Goal: Find specific page/section: Find specific page/section

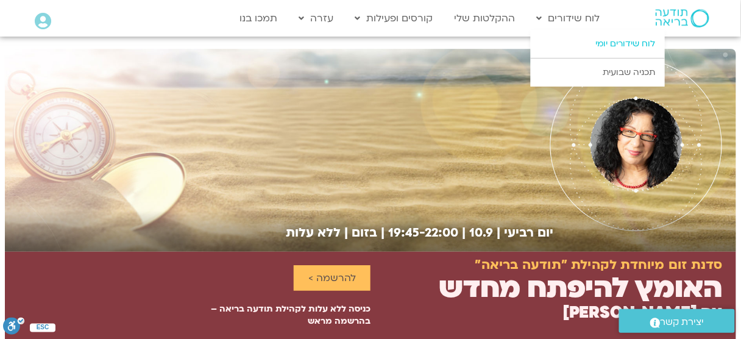
click at [563, 46] on link "לוח שידורים יומי" at bounding box center [598, 44] width 134 height 28
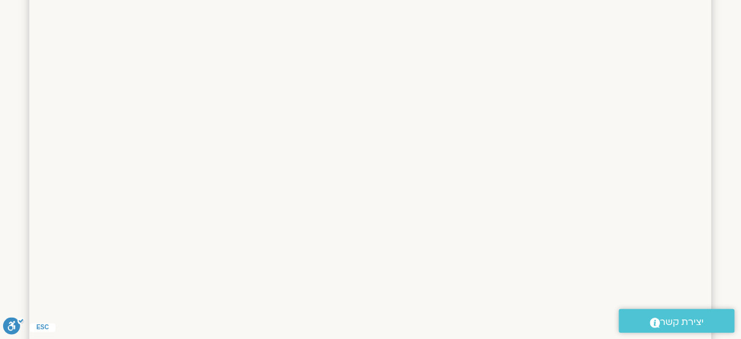
scroll to position [355, 0]
drag, startPoint x: 748, startPoint y: 33, endPoint x: 740, endPoint y: 108, distance: 75.9
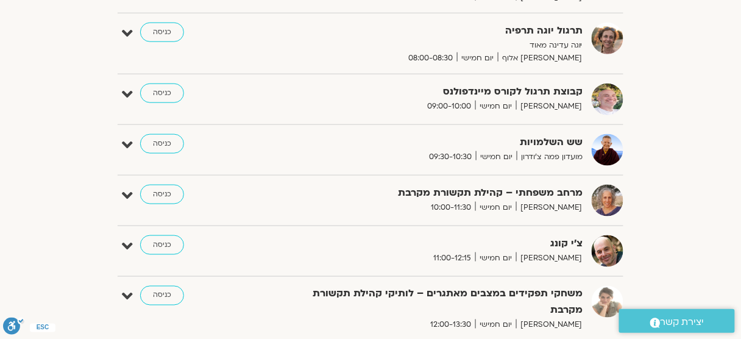
scroll to position [290, 0]
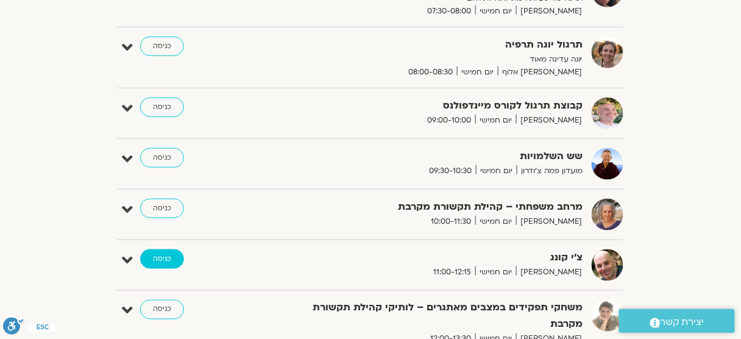
click at [169, 258] on link "כניסה" at bounding box center [162, 258] width 44 height 19
